Goal: Task Accomplishment & Management: Complete application form

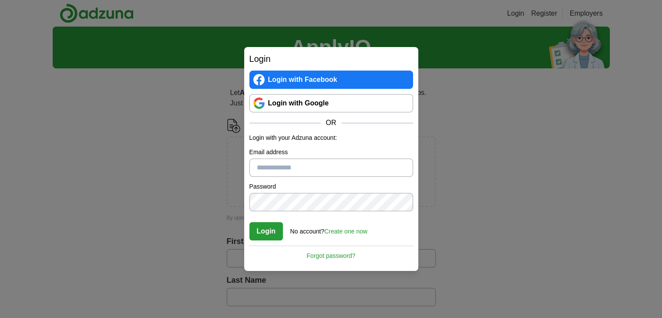
click at [307, 165] on input "Email address" at bounding box center [331, 167] width 164 height 18
type input "**********"
click at [338, 234] on link "Create one now" at bounding box center [345, 231] width 43 height 7
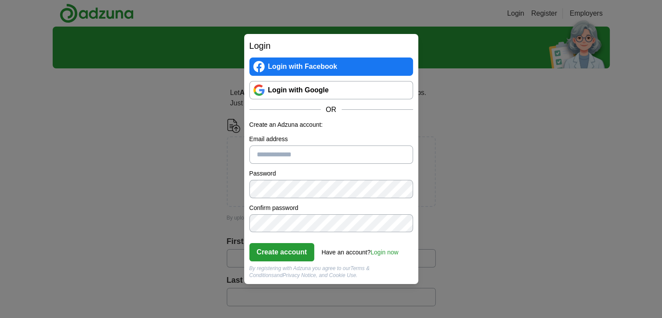
click at [287, 154] on input "Email address" at bounding box center [331, 154] width 164 height 18
type input "**********"
click button "Create account" at bounding box center [281, 252] width 65 height 18
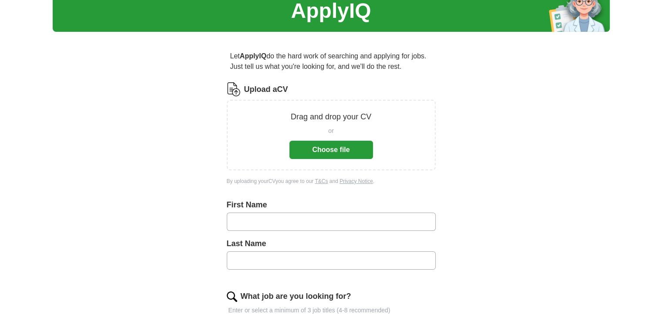
scroll to position [36, 0]
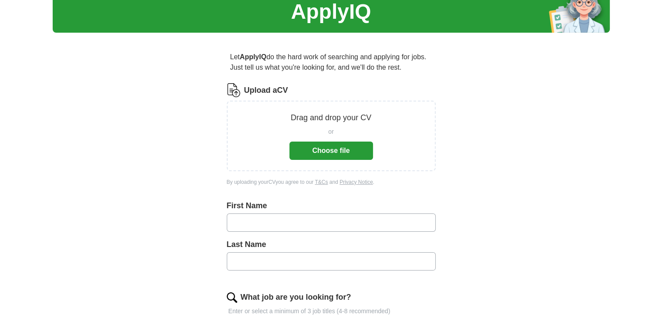
click at [331, 154] on button "Choose file" at bounding box center [331, 150] width 84 height 18
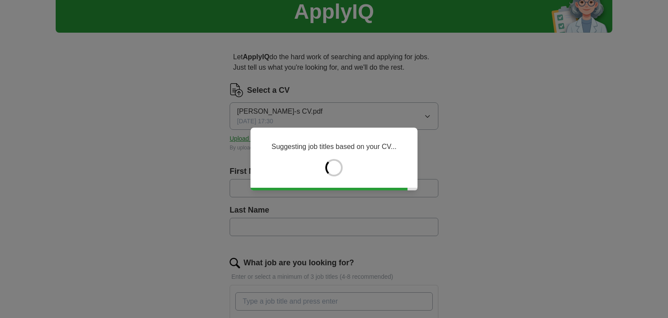
type input "*****"
type input "****"
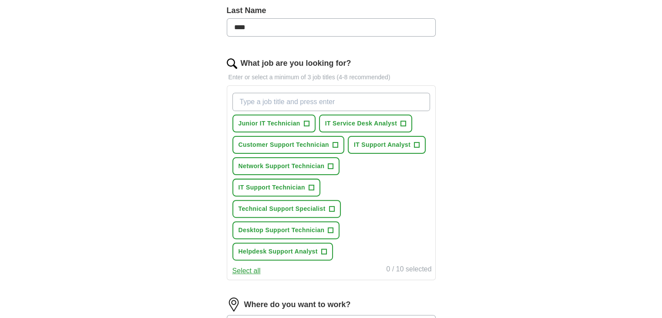
scroll to position [236, 0]
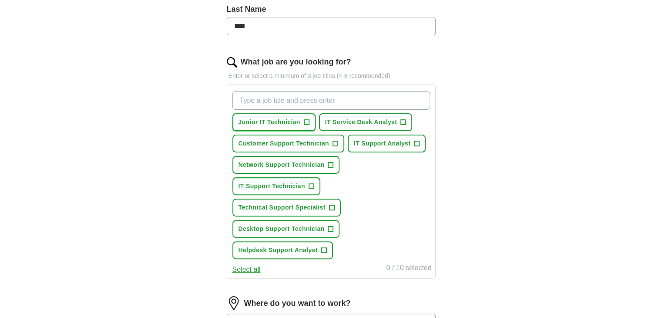
click at [306, 119] on span "+" at bounding box center [306, 122] width 5 height 7
click at [402, 119] on span "+" at bounding box center [403, 122] width 5 height 7
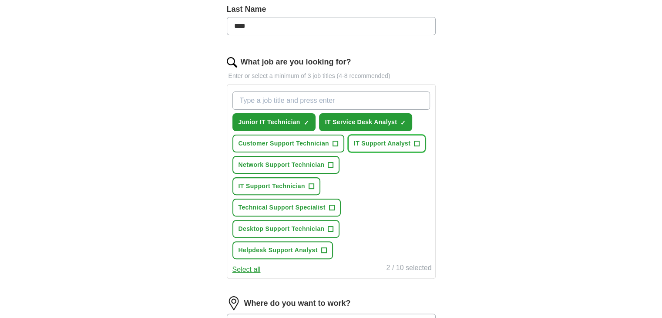
click at [416, 142] on span "+" at bounding box center [416, 143] width 5 height 7
click at [311, 183] on span "+" at bounding box center [310, 186] width 5 height 7
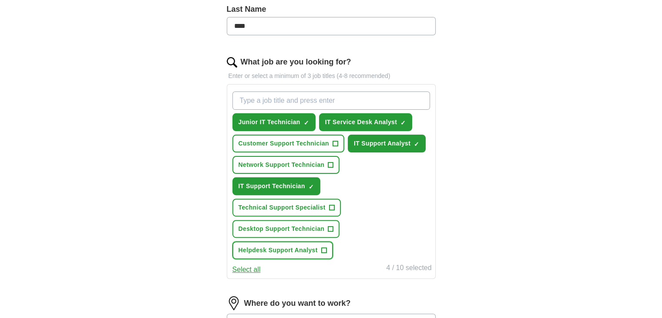
click at [325, 247] on span "+" at bounding box center [323, 250] width 5 height 7
click at [275, 97] on input "What job are you looking for?" at bounding box center [330, 100] width 197 height 18
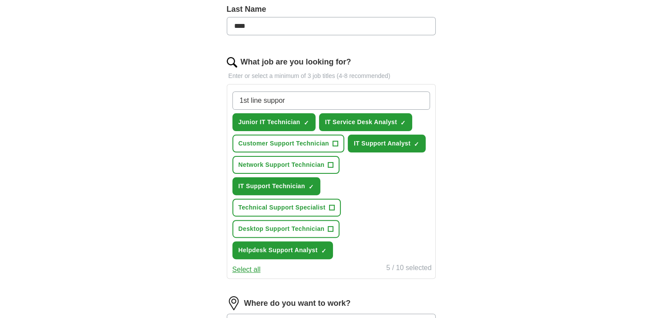
type input "1st line support"
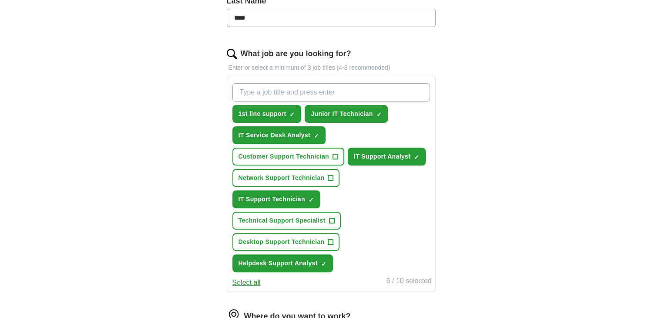
scroll to position [244, 0]
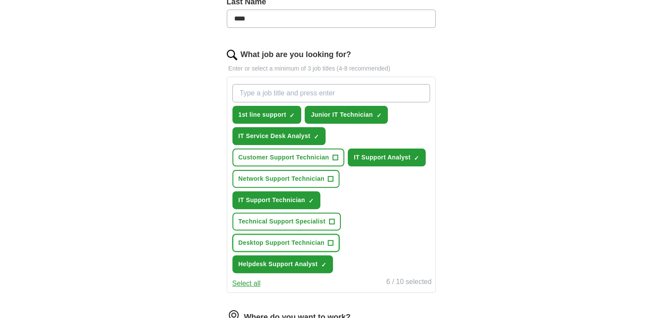
click at [330, 239] on span "+" at bounding box center [330, 242] width 5 height 7
click at [0, 0] on span "×" at bounding box center [0, 0] width 0 height 0
click at [331, 239] on span "+" at bounding box center [330, 242] width 5 height 7
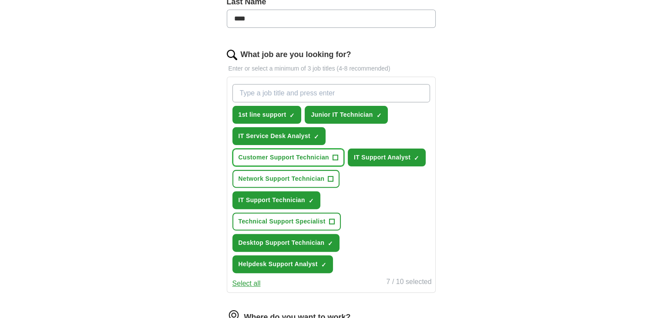
click at [336, 154] on span "+" at bounding box center [334, 157] width 5 height 7
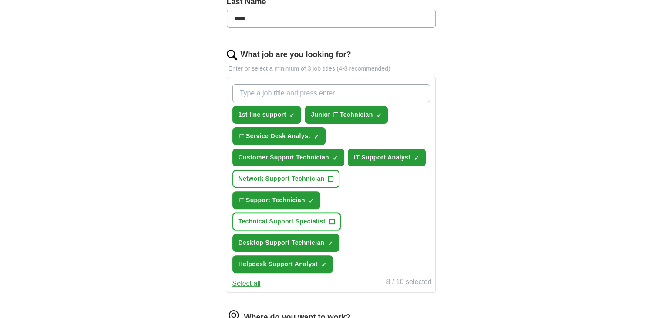
click at [331, 218] on span "+" at bounding box center [331, 221] width 5 height 7
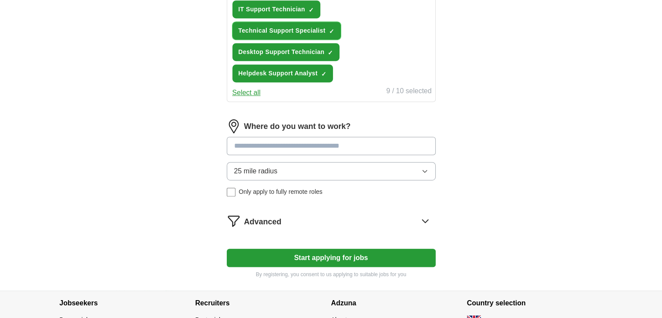
scroll to position [436, 0]
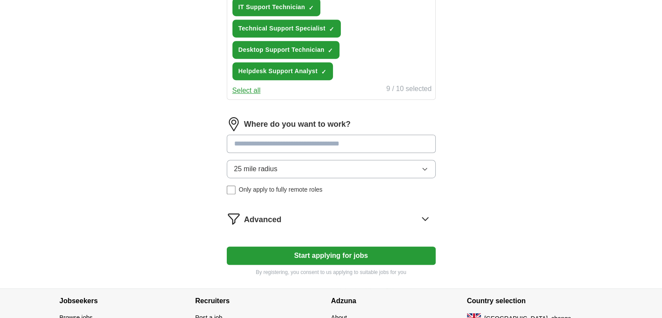
click at [370, 142] on input at bounding box center [331, 143] width 209 height 18
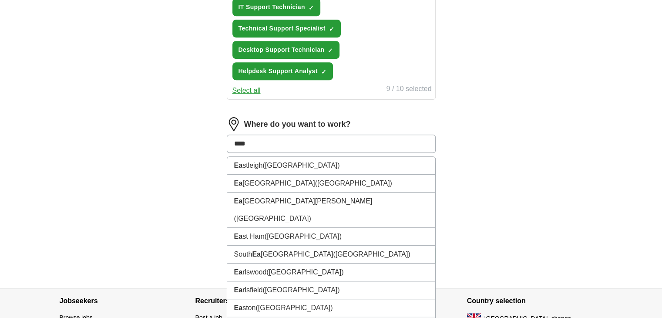
type input "*****"
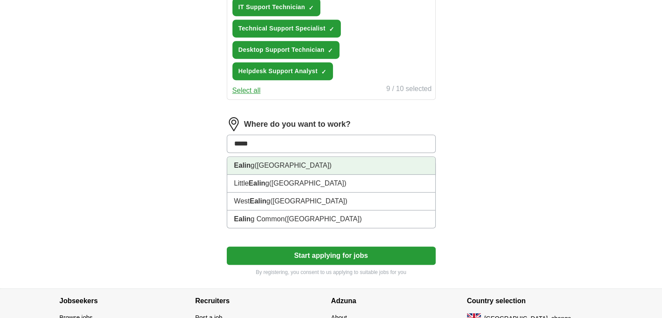
click at [339, 161] on li "Ealin g (West London)" at bounding box center [331, 166] width 208 height 18
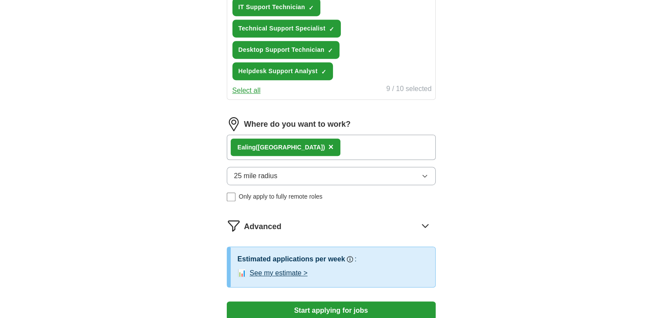
click at [312, 176] on button "25 mile radius" at bounding box center [331, 176] width 209 height 18
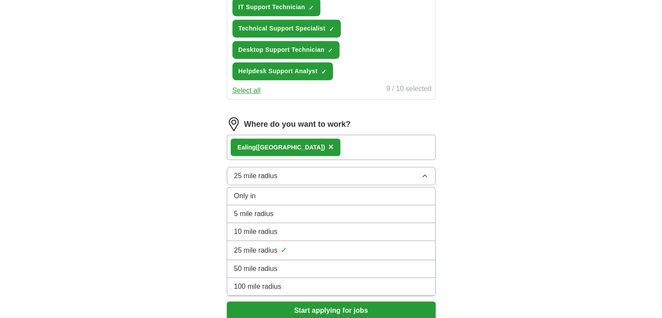
click at [285, 229] on div "10 mile radius" at bounding box center [331, 231] width 194 height 10
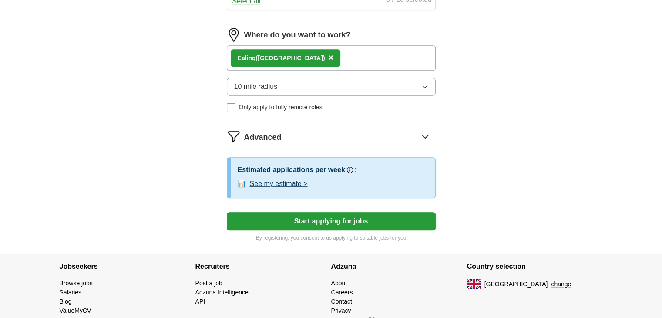
scroll to position [528, 0]
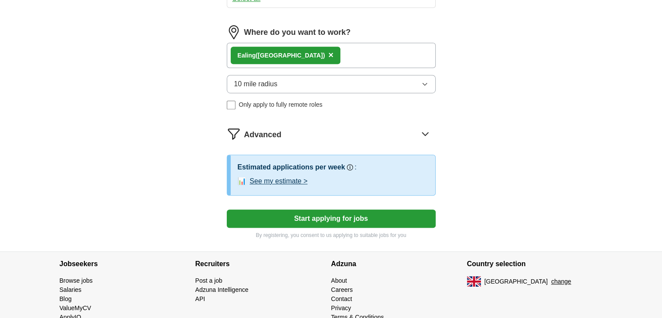
click at [294, 178] on button "See my estimate >" at bounding box center [279, 181] width 58 height 10
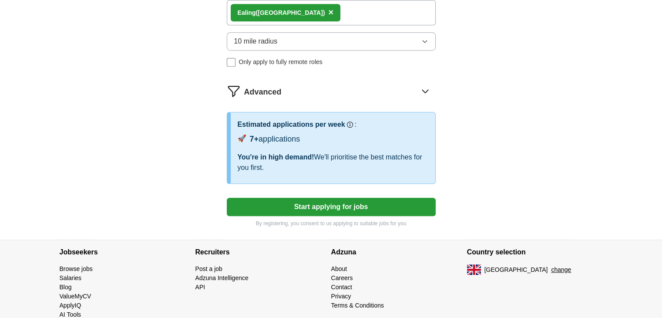
scroll to position [574, 0]
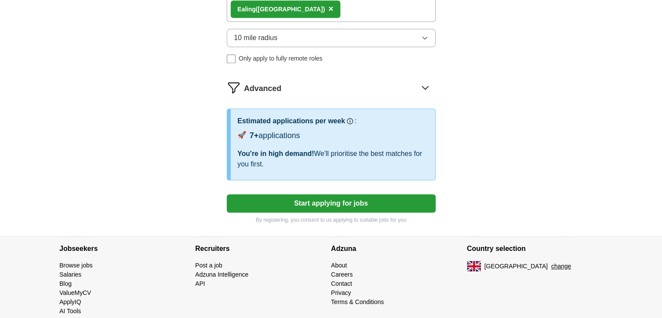
click at [241, 199] on button "Start applying for jobs" at bounding box center [331, 203] width 209 height 18
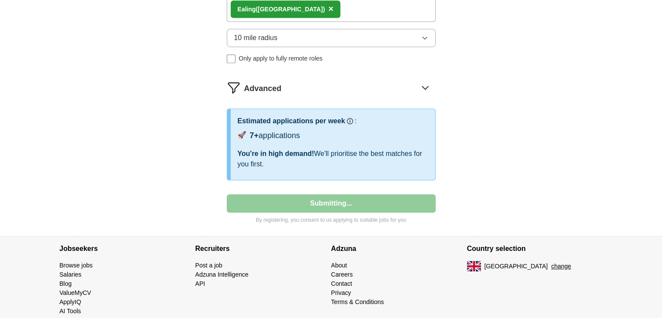
select select "**"
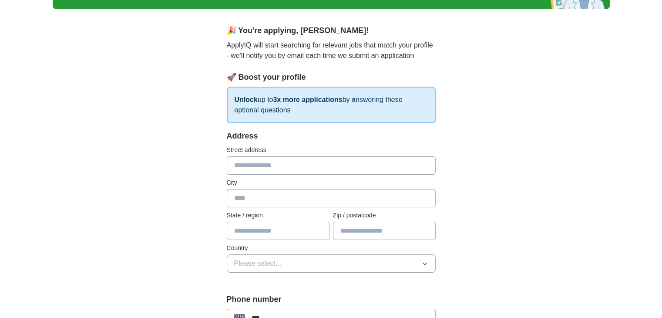
scroll to position [60, 0]
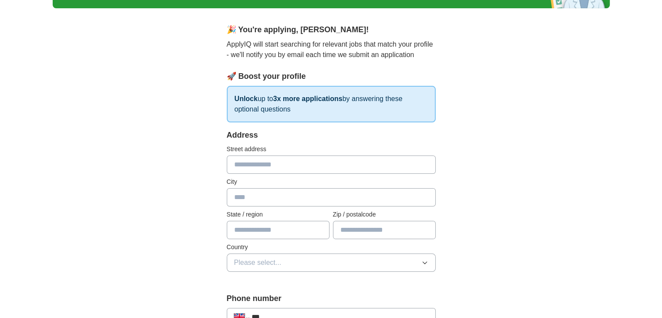
click at [284, 163] on input "text" at bounding box center [331, 164] width 209 height 18
type input "**********"
type input "********"
type input "*******"
click at [240, 163] on input "**********" at bounding box center [331, 164] width 209 height 18
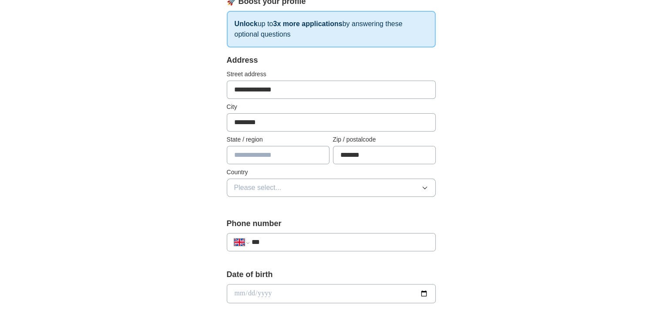
scroll to position [141, 0]
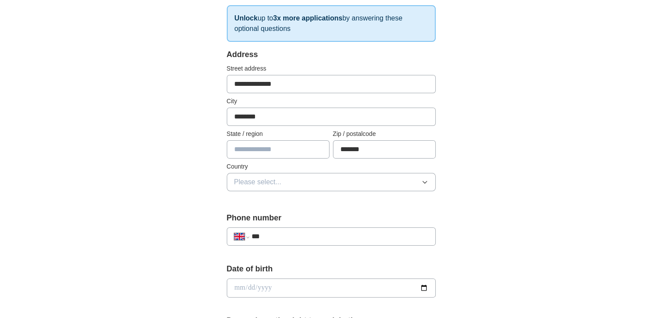
type input "**********"
click at [278, 149] on input "text" at bounding box center [278, 149] width 103 height 18
type input "*********"
click at [285, 182] on button "Please select..." at bounding box center [331, 182] width 209 height 18
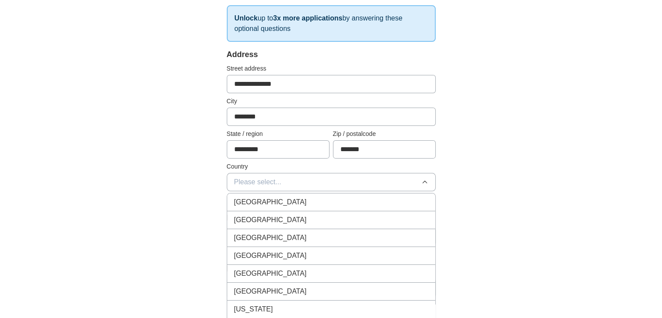
click at [272, 199] on span "[GEOGRAPHIC_DATA]" at bounding box center [270, 202] width 73 height 10
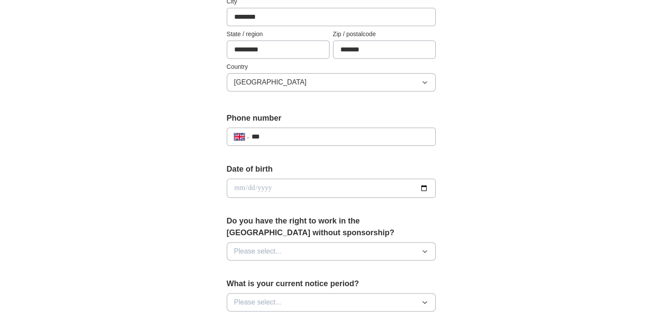
scroll to position [240, 0]
click at [298, 139] on input "***" at bounding box center [339, 136] width 177 height 10
type input "**********"
click at [266, 190] on input "date" at bounding box center [331, 187] width 209 height 19
click at [234, 186] on input "date" at bounding box center [331, 187] width 209 height 19
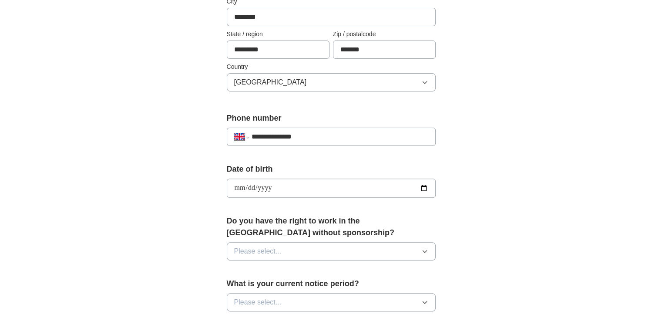
type input "**********"
click at [205, 209] on div "**********" at bounding box center [331, 201] width 278 height 732
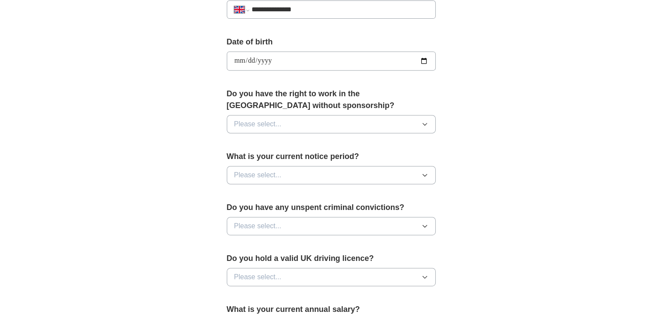
scroll to position [368, 0]
click at [282, 121] on button "Please select..." at bounding box center [331, 123] width 209 height 18
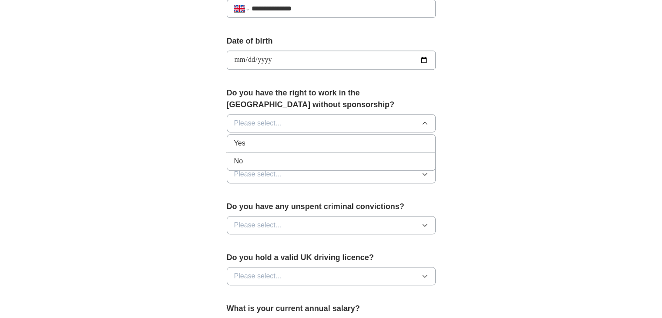
click at [265, 134] on li "Yes" at bounding box center [331, 143] width 208 height 18
click at [295, 176] on button "Please select..." at bounding box center [331, 174] width 209 height 18
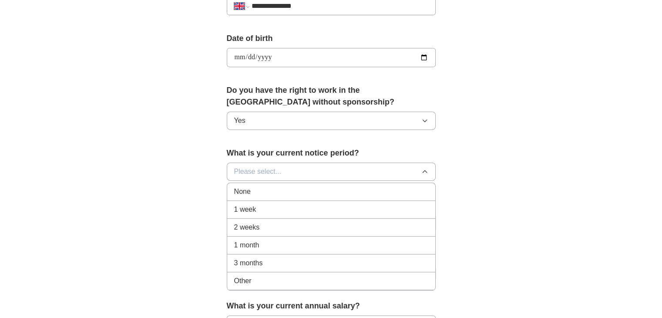
scroll to position [372, 0]
click at [266, 208] on div "1 week" at bounding box center [331, 208] width 194 height 10
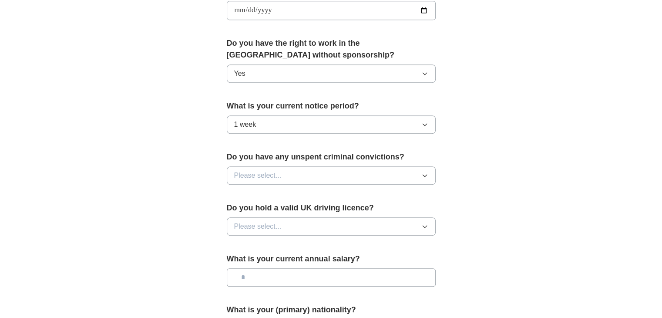
scroll to position [421, 0]
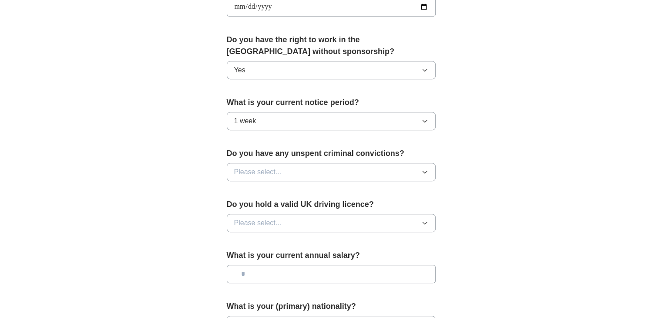
click at [365, 173] on button "Please select..." at bounding box center [331, 172] width 209 height 18
click at [261, 208] on div "No" at bounding box center [331, 209] width 194 height 10
click at [332, 221] on button "Please select..." at bounding box center [331, 223] width 209 height 18
click at [287, 239] on div "Yes" at bounding box center [331, 243] width 194 height 10
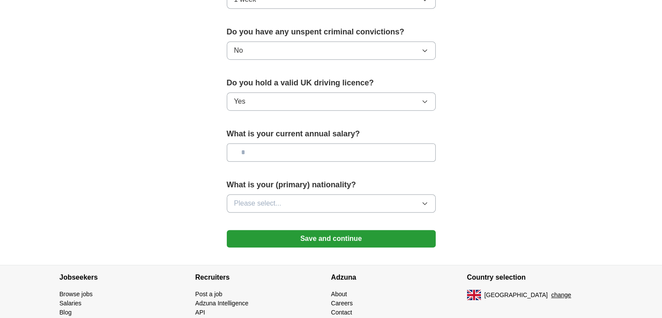
scroll to position [553, 0]
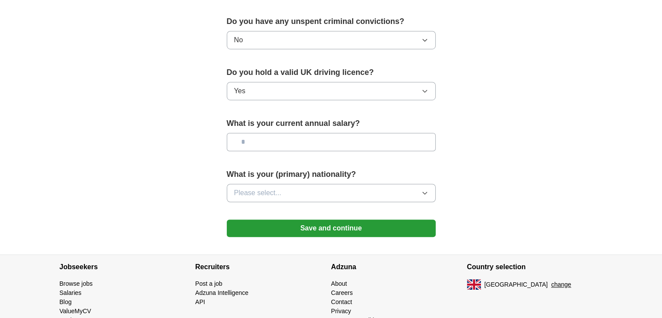
click at [264, 140] on input "text" at bounding box center [331, 142] width 209 height 18
click at [339, 189] on button "Please select..." at bounding box center [331, 193] width 209 height 18
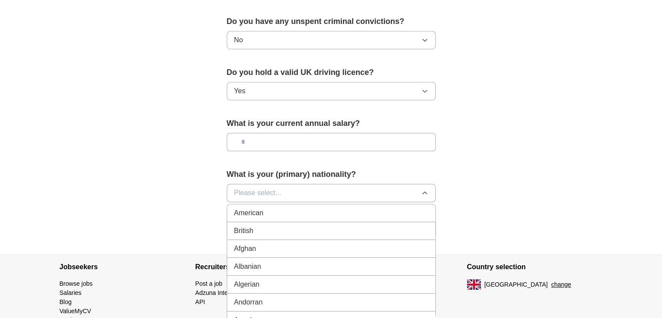
click at [292, 226] on div "British" at bounding box center [331, 230] width 194 height 10
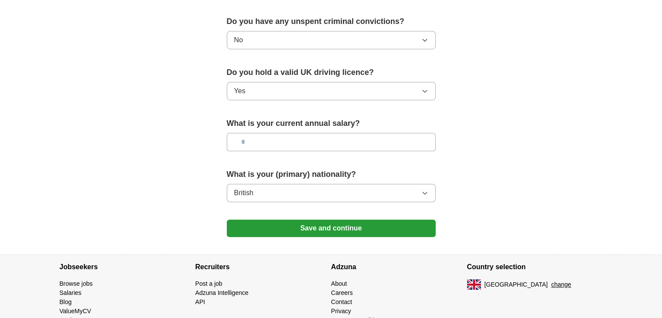
click at [322, 226] on button "Save and continue" at bounding box center [331, 227] width 209 height 17
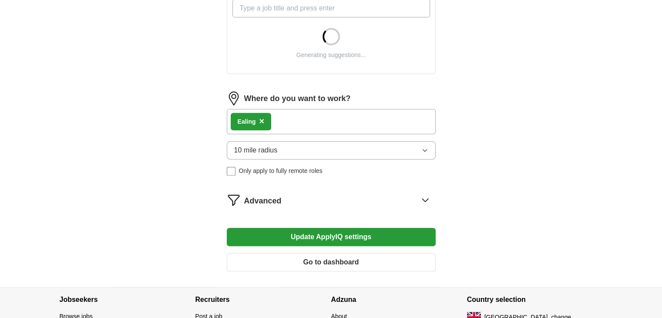
scroll to position [329, 0]
click at [432, 141] on button "10 mile radius" at bounding box center [331, 150] width 209 height 18
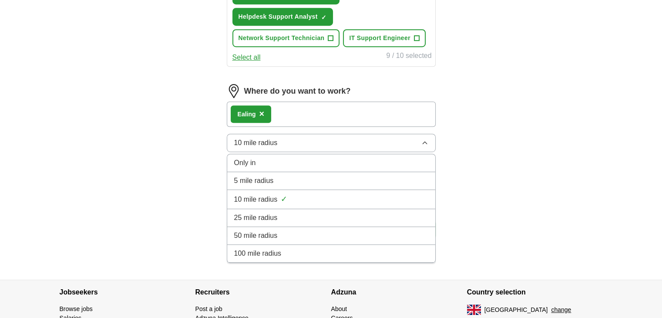
scroll to position [472, 0]
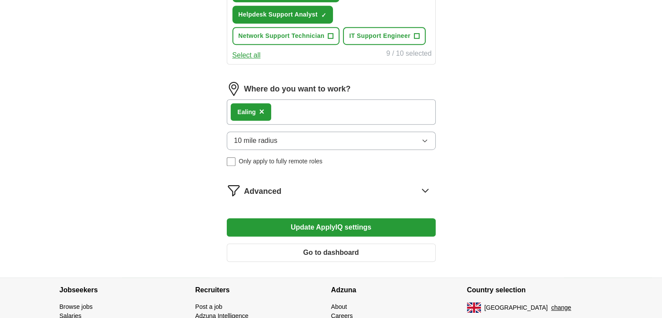
click at [254, 218] on button "Update ApplyIQ settings" at bounding box center [331, 227] width 209 height 18
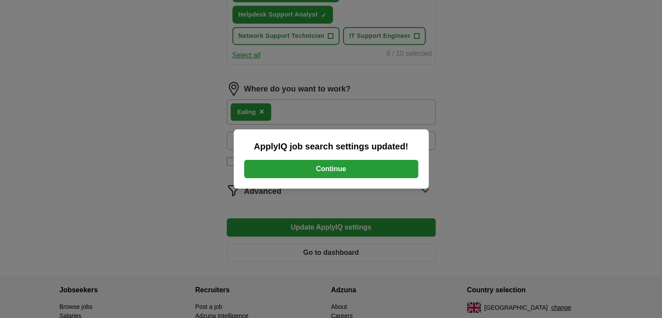
click at [352, 167] on button "Continue" at bounding box center [331, 169] width 174 height 18
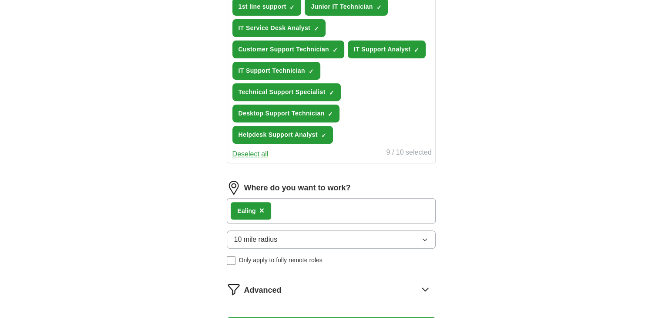
scroll to position [358, 0]
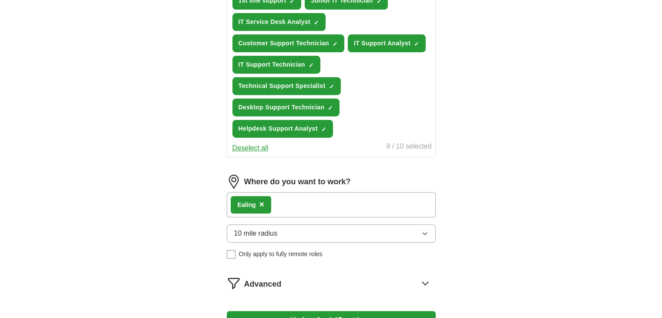
click at [264, 201] on div "Ealing ×" at bounding box center [251, 204] width 41 height 17
click at [271, 228] on span "10 mile radius" at bounding box center [256, 233] width 44 height 10
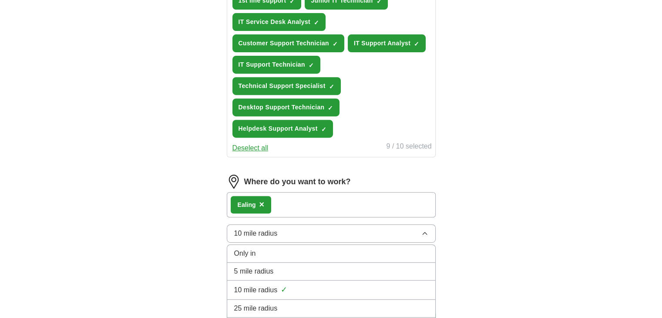
click at [251, 303] on span "25 mile radius" at bounding box center [256, 308] width 44 height 10
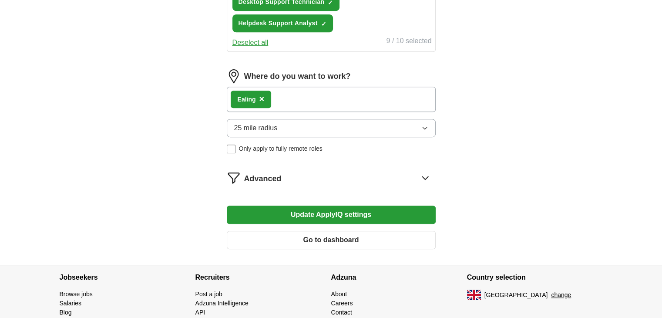
scroll to position [464, 0]
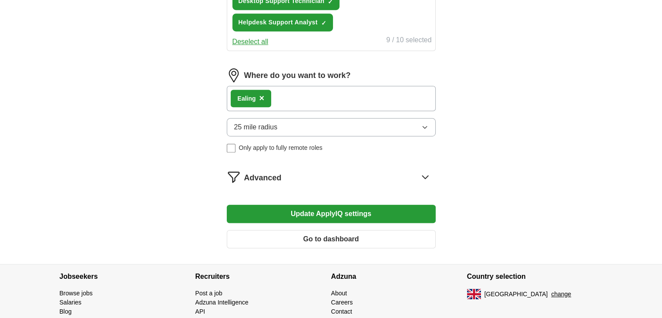
click at [256, 209] on button "Update ApplyIQ settings" at bounding box center [331, 213] width 209 height 18
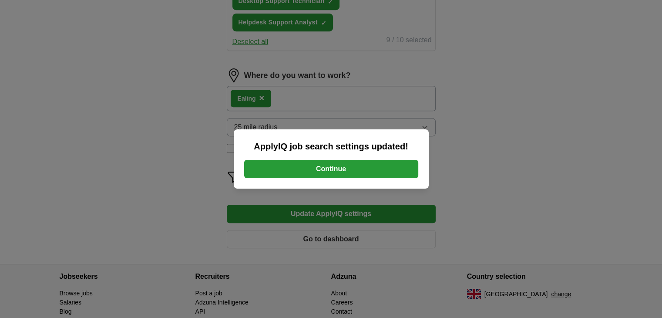
click at [311, 169] on button "Continue" at bounding box center [331, 169] width 174 height 18
